Goal: Navigation & Orientation: Find specific page/section

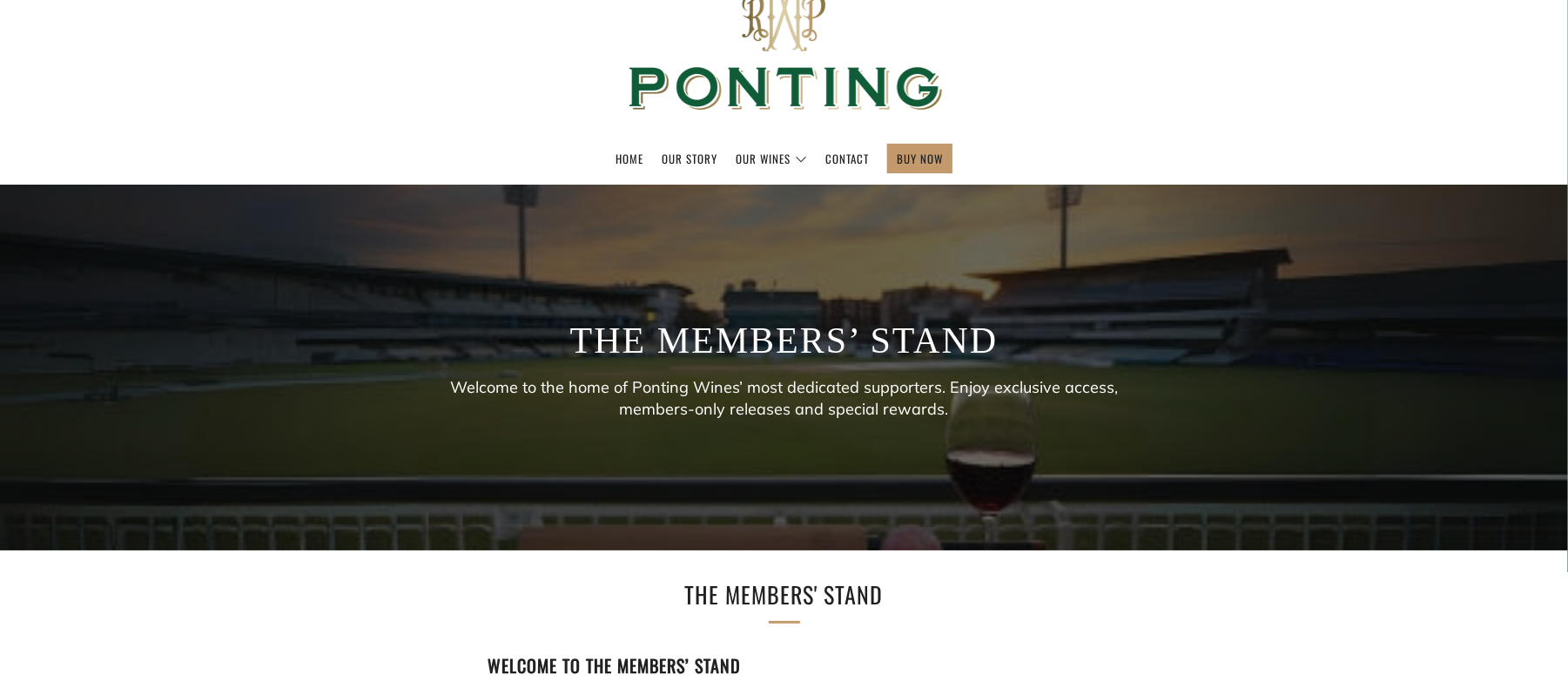
scroll to position [46, 0]
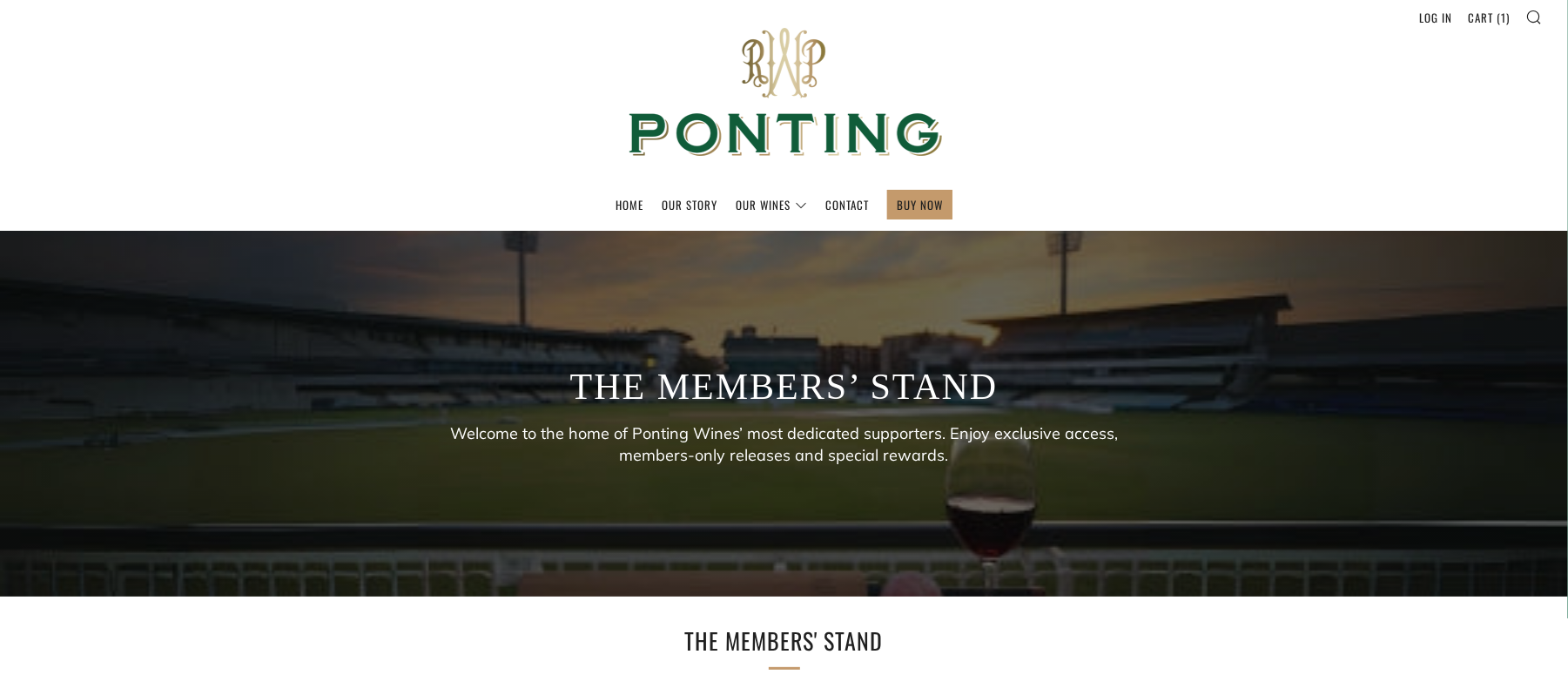
click at [947, 434] on p "Welcome to the home of Ponting Wines’ most dedicated supporters. Enjoy exclusiv…" at bounding box center [785, 445] width 679 height 44
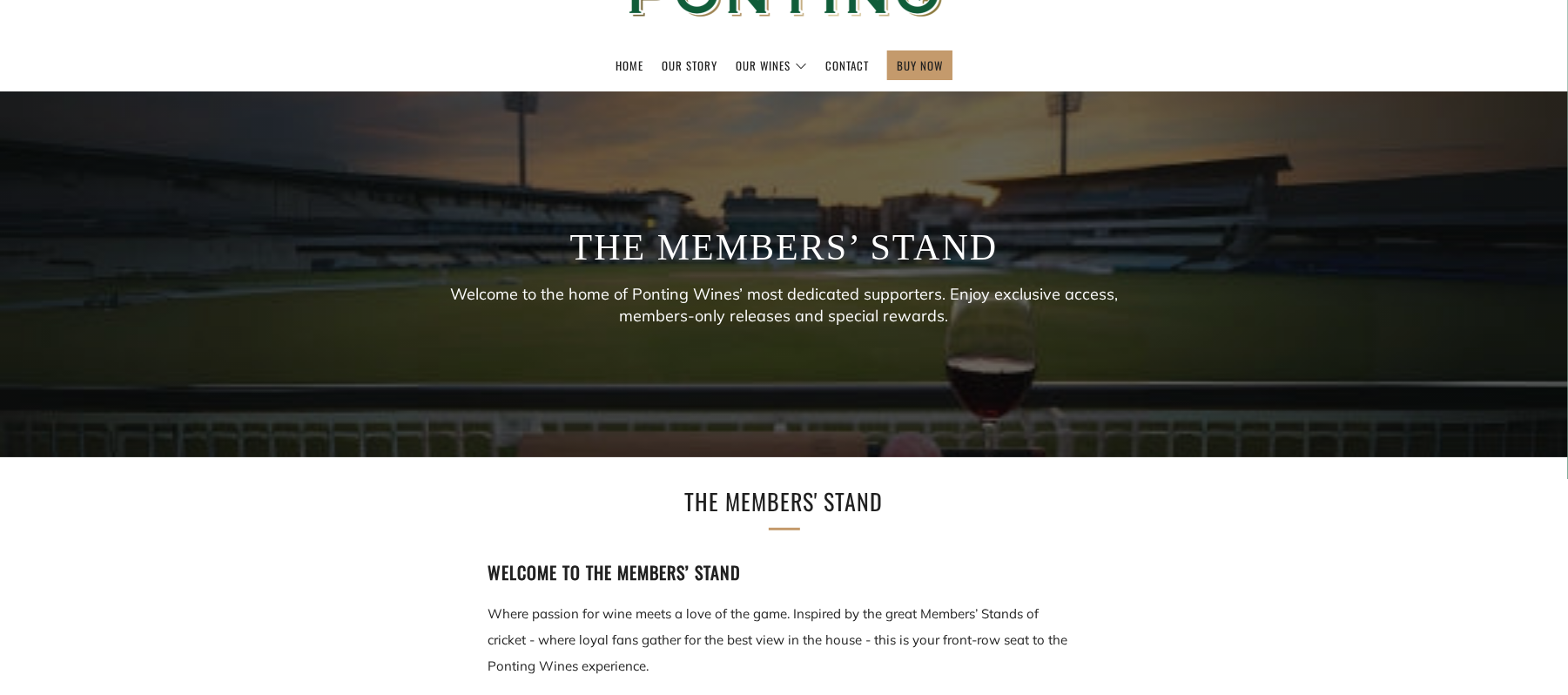
scroll to position [231, 0]
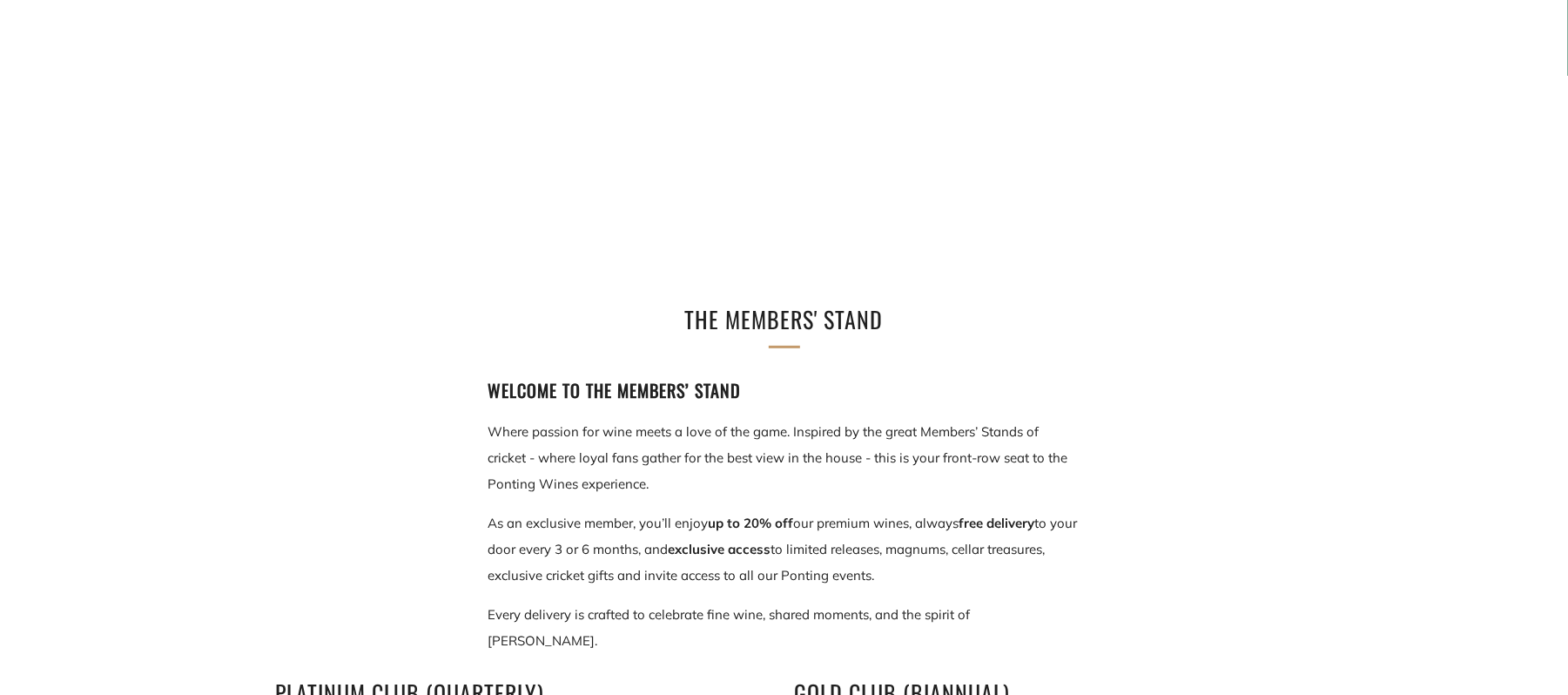
scroll to position [349, 0]
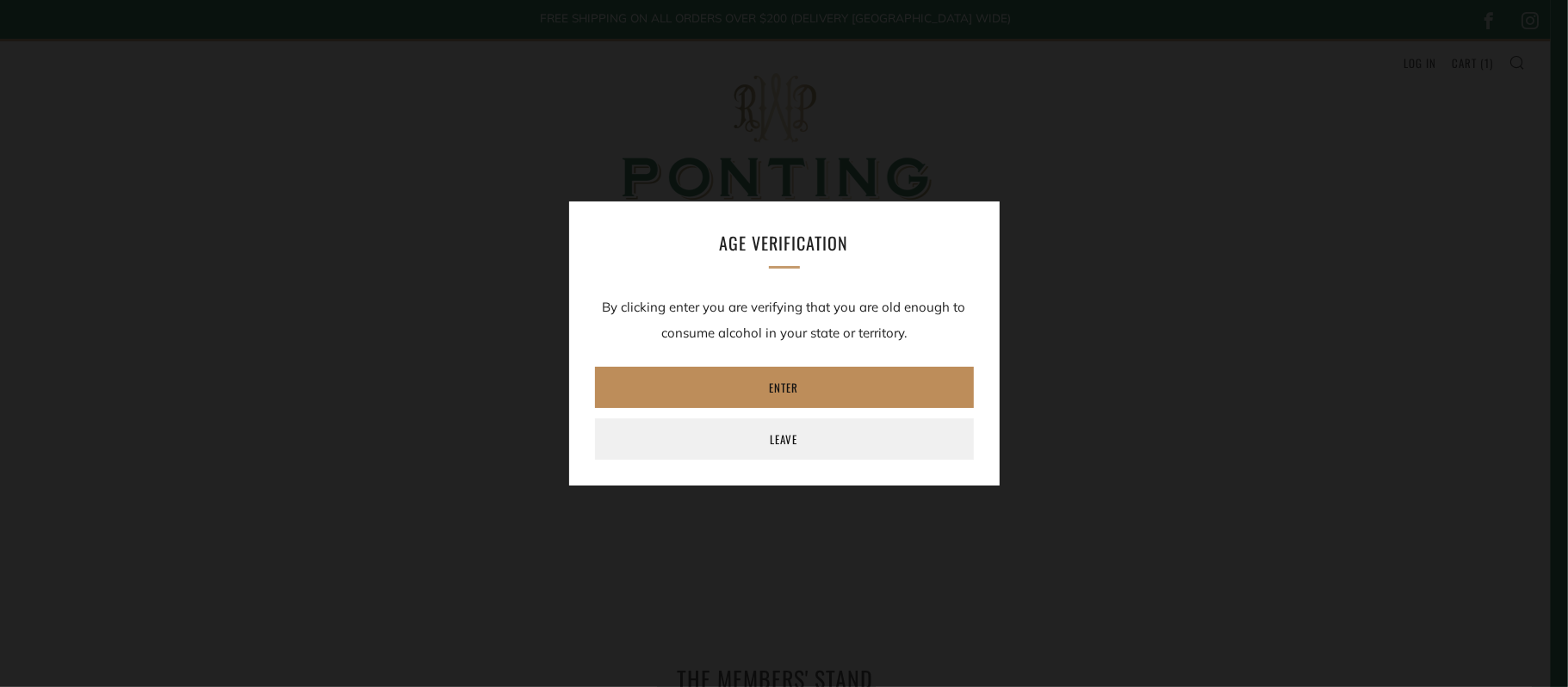
click at [773, 384] on link "Enter" at bounding box center [784, 387] width 379 height 41
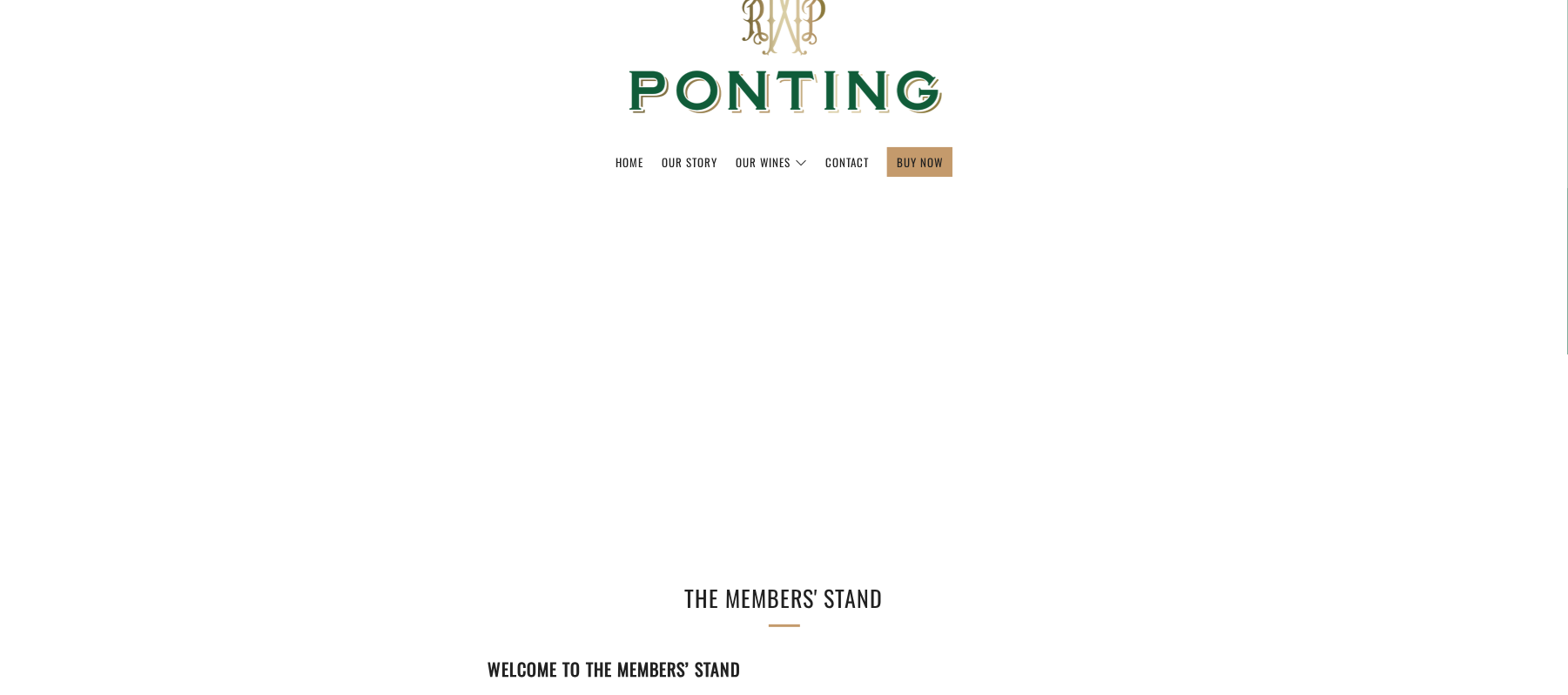
scroll to position [92, 0]
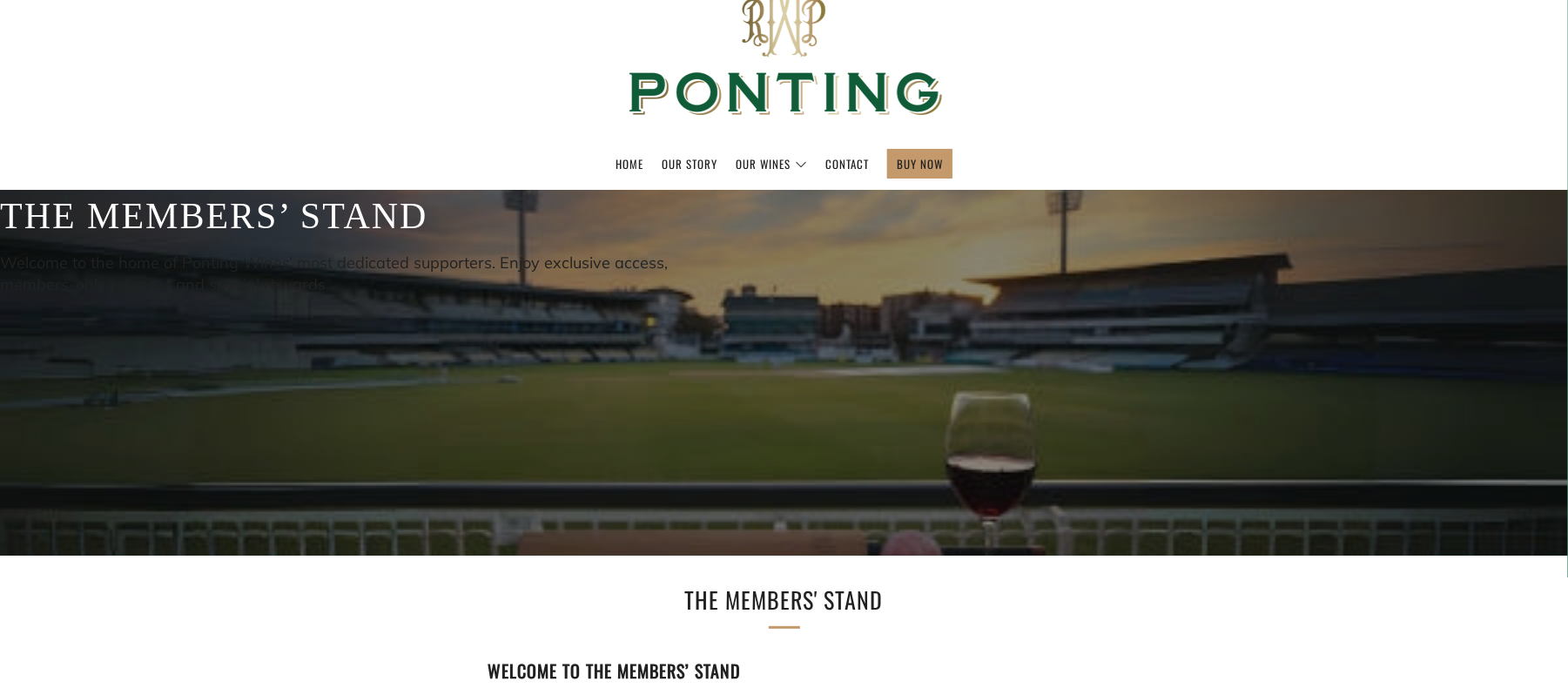
scroll to position [92, 0]
